Goal: Find specific page/section: Find specific page/section

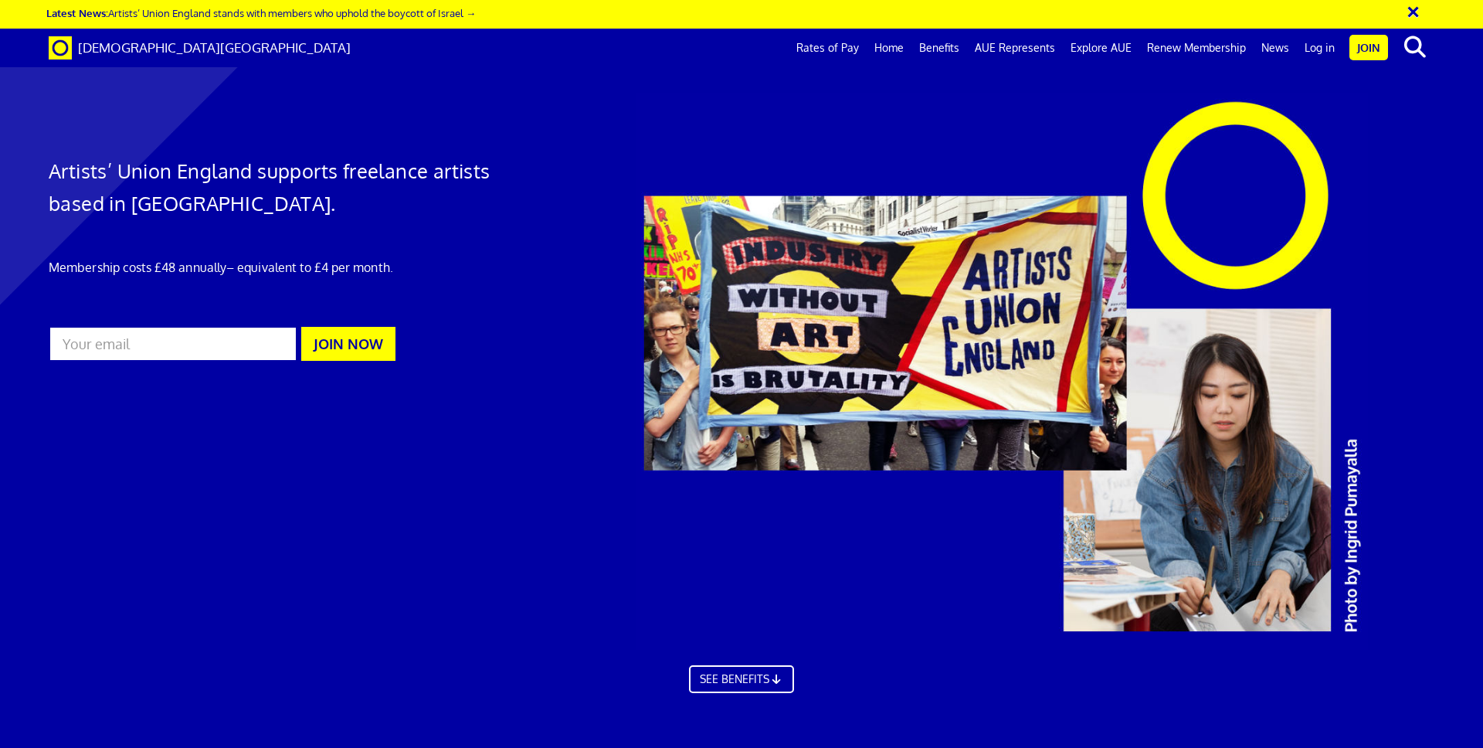
scroll to position [0, 24]
click at [1320, 46] on link "Log in" at bounding box center [1320, 48] width 46 height 39
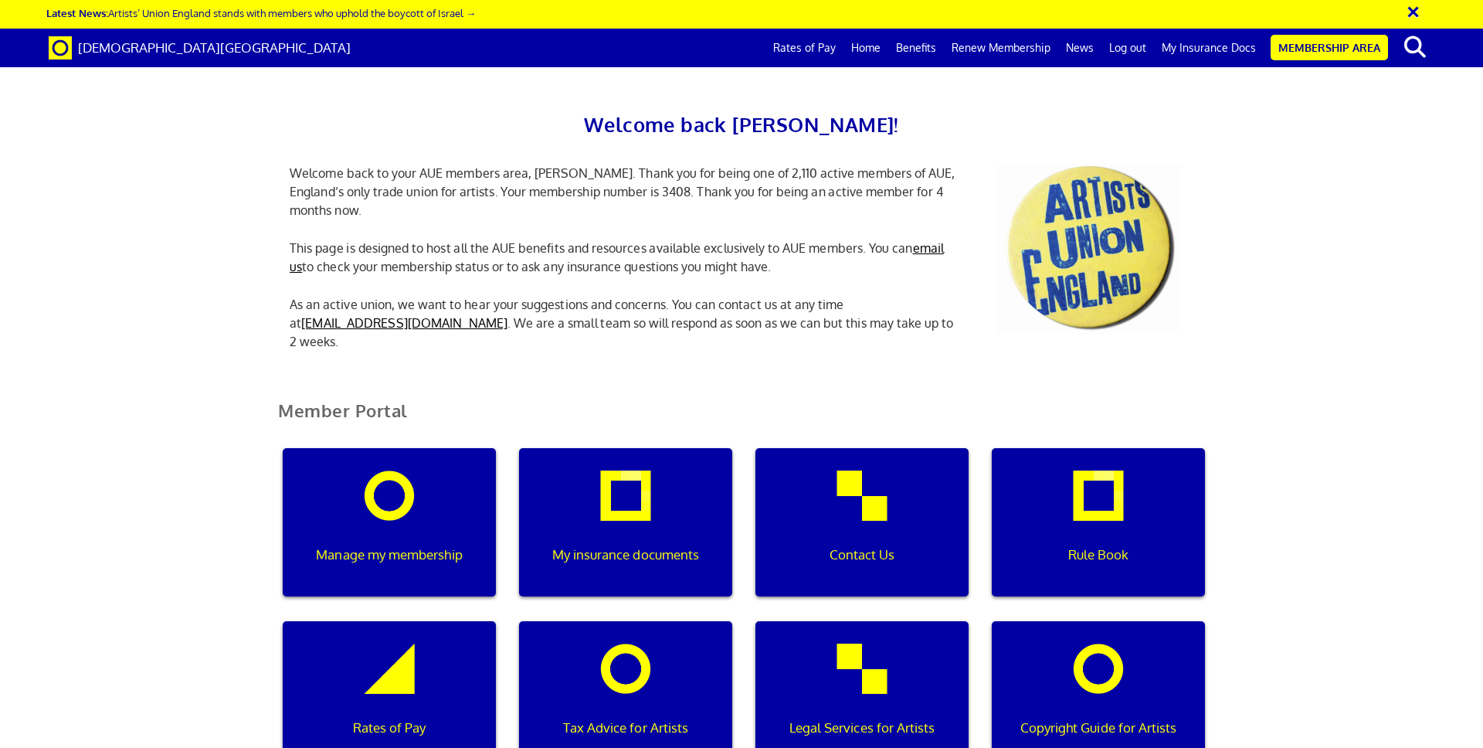
scroll to position [0, 5]
click at [1218, 46] on link "My Insurance Docs" at bounding box center [1209, 48] width 110 height 39
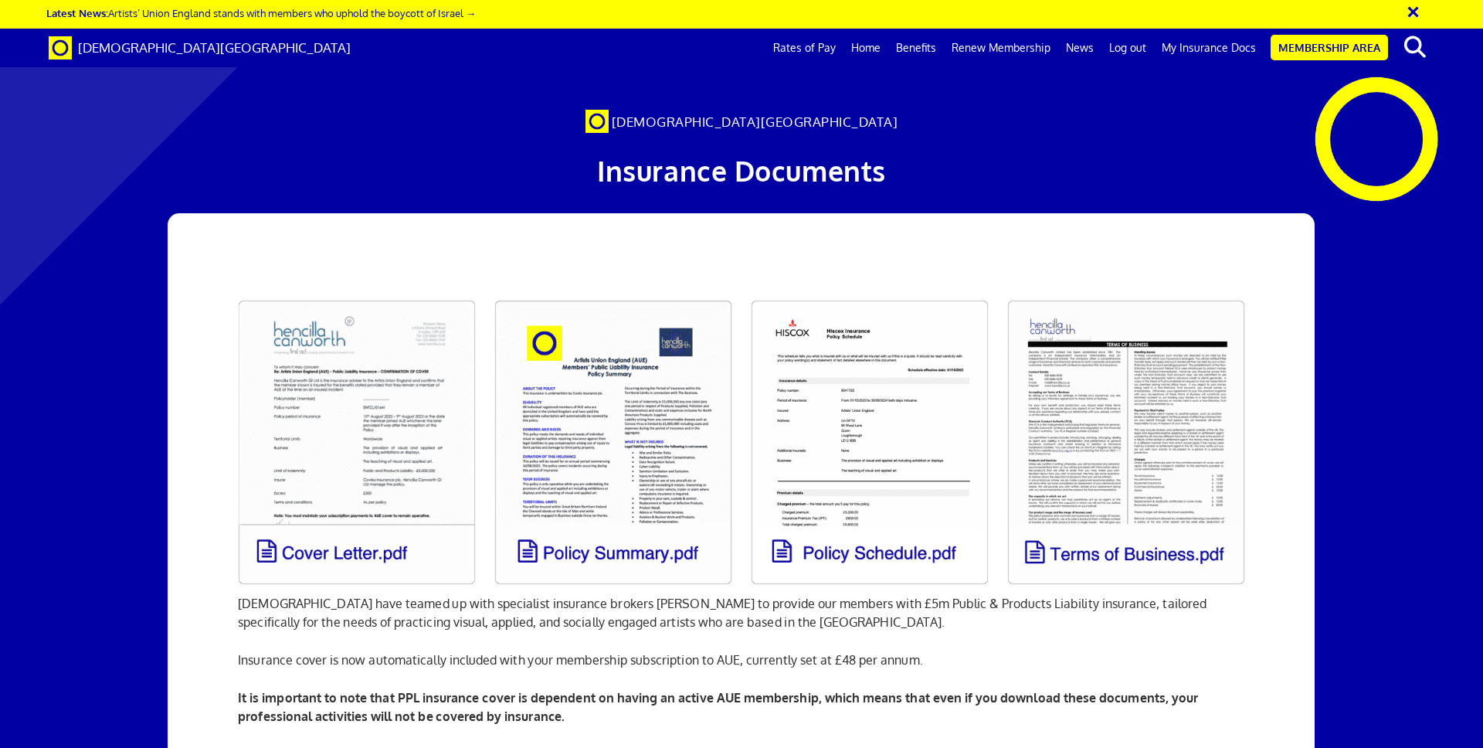
scroll to position [0, 24]
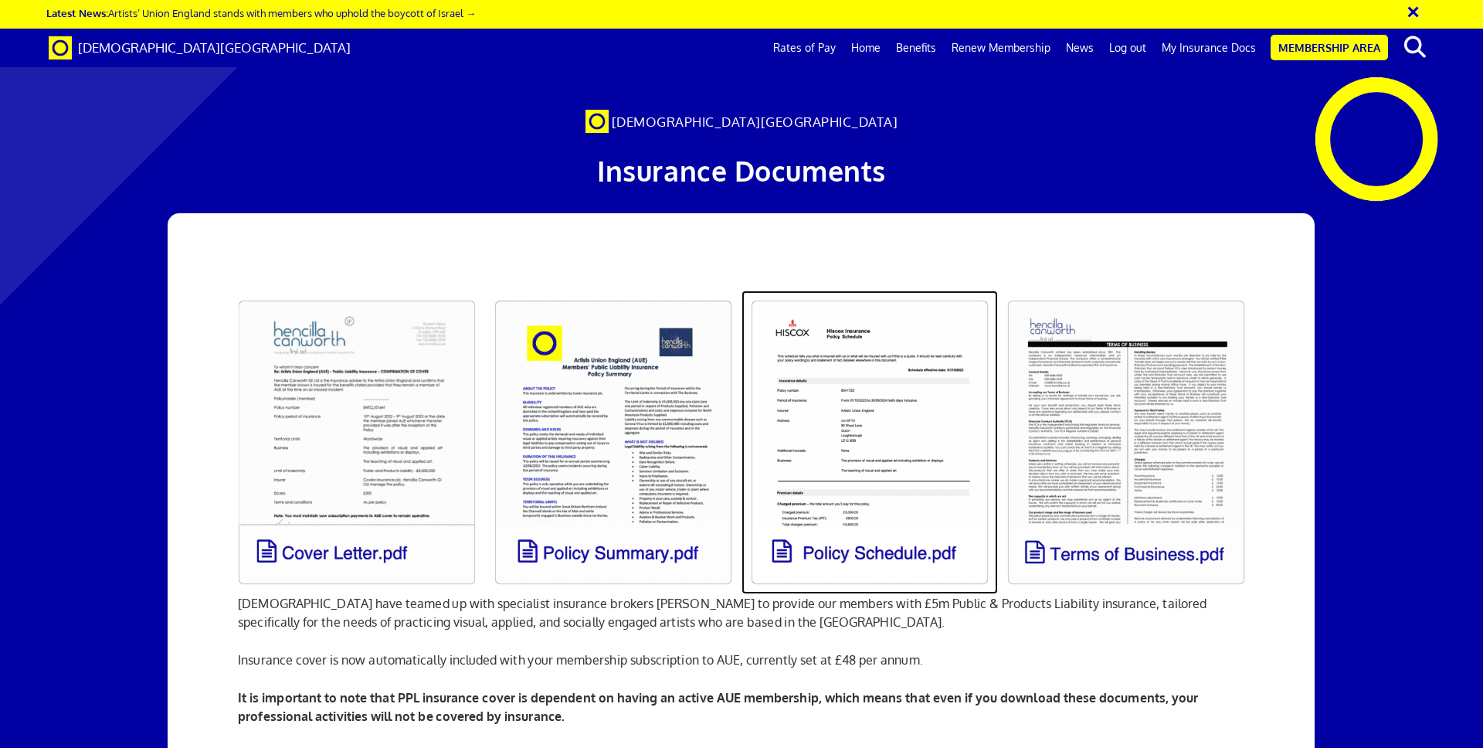
click at [835, 382] on link at bounding box center [870, 442] width 256 height 304
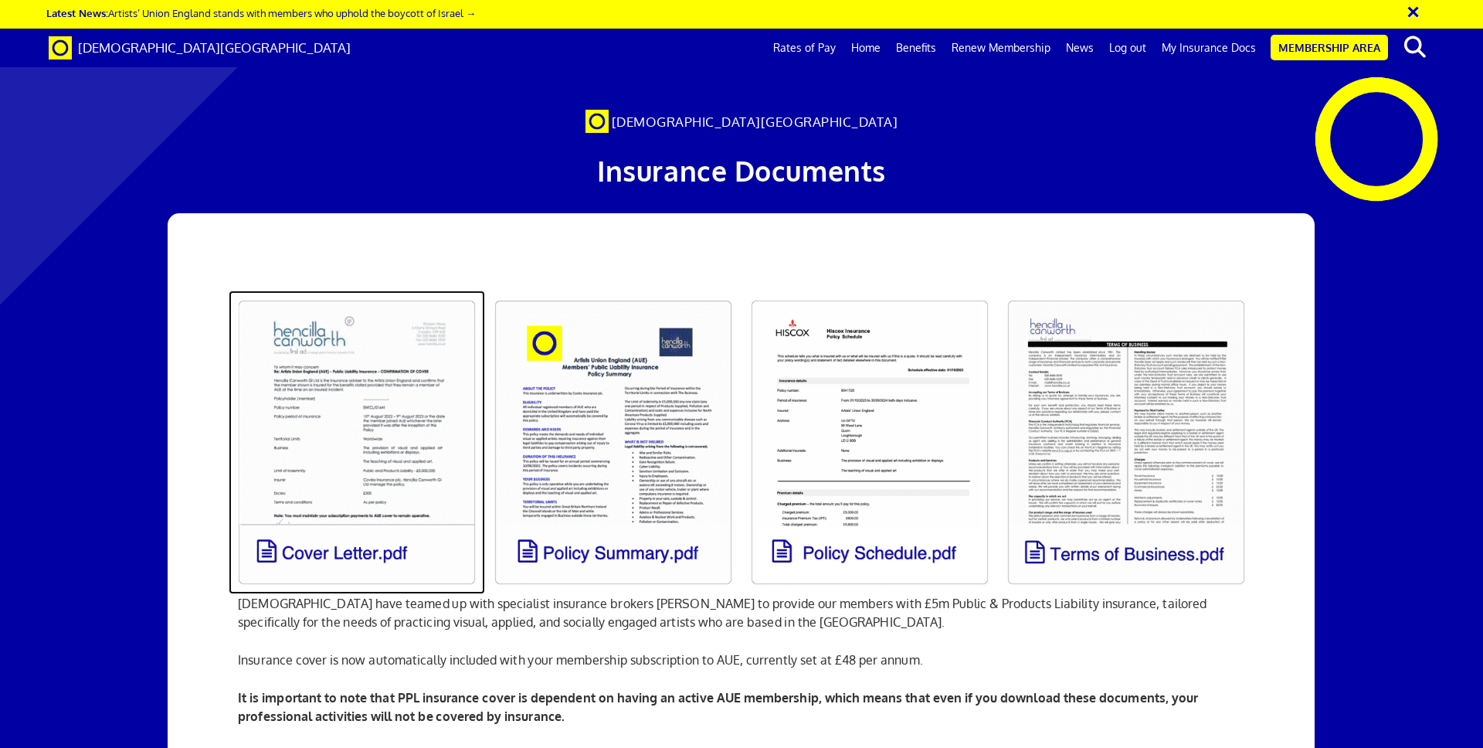
click at [360, 397] on link at bounding box center [357, 442] width 256 height 304
